Goal: Task Accomplishment & Management: Manage account settings

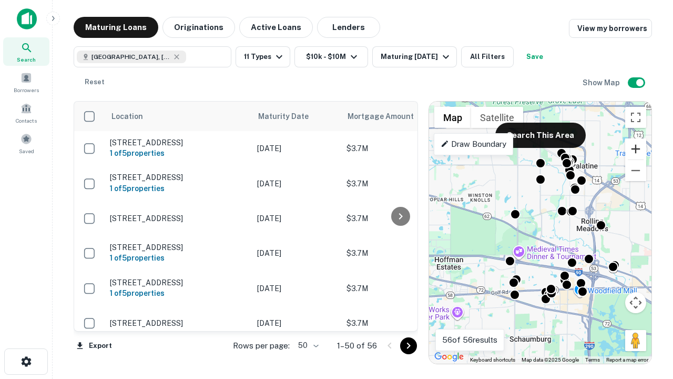
click at [636, 149] on button "Zoom in" at bounding box center [635, 148] width 21 height 21
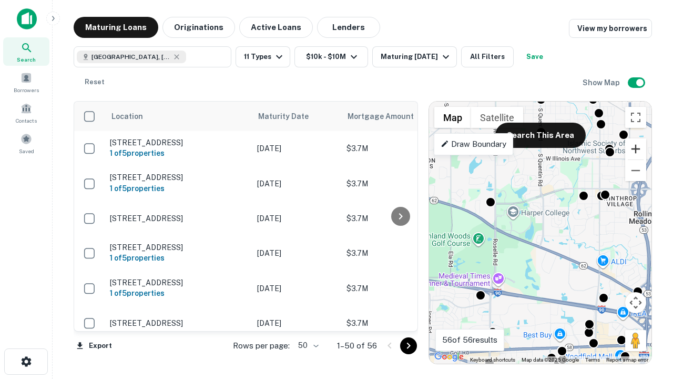
click at [636, 149] on button "Zoom in" at bounding box center [635, 148] width 21 height 21
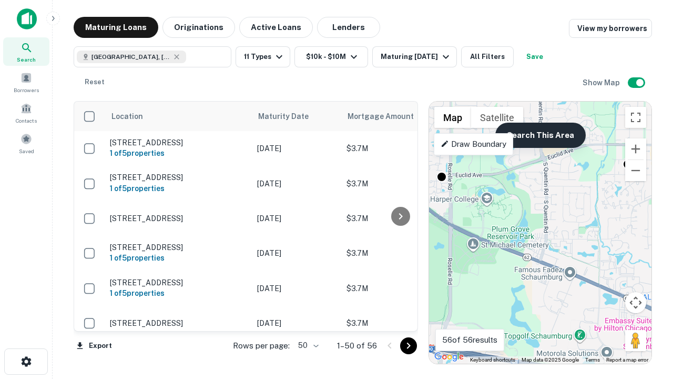
click at [540, 135] on button "Search This Area" at bounding box center [540, 135] width 90 height 25
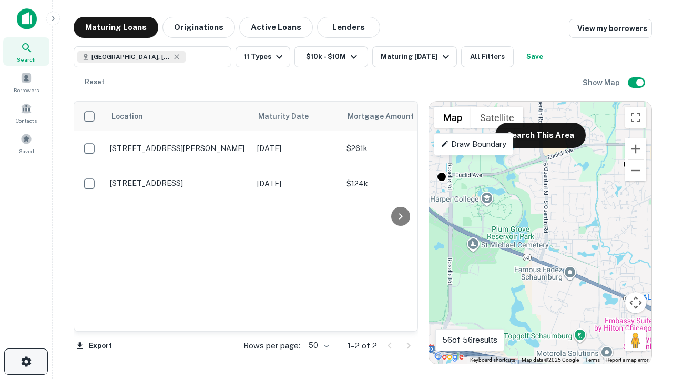
click at [26, 361] on icon "button" at bounding box center [26, 361] width 13 height 13
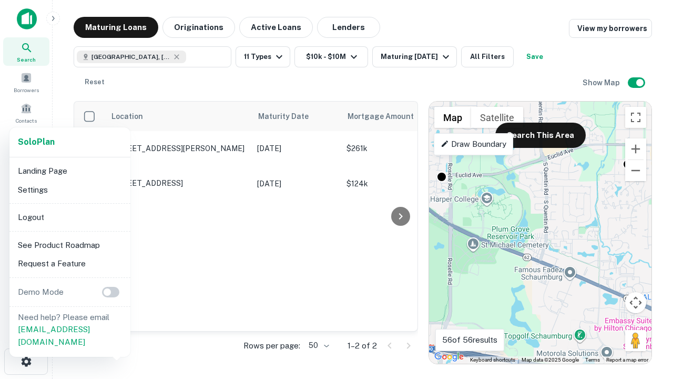
click at [69, 217] on li "Logout" at bounding box center [70, 217] width 113 height 19
